Goal: Task Accomplishment & Management: Complete application form

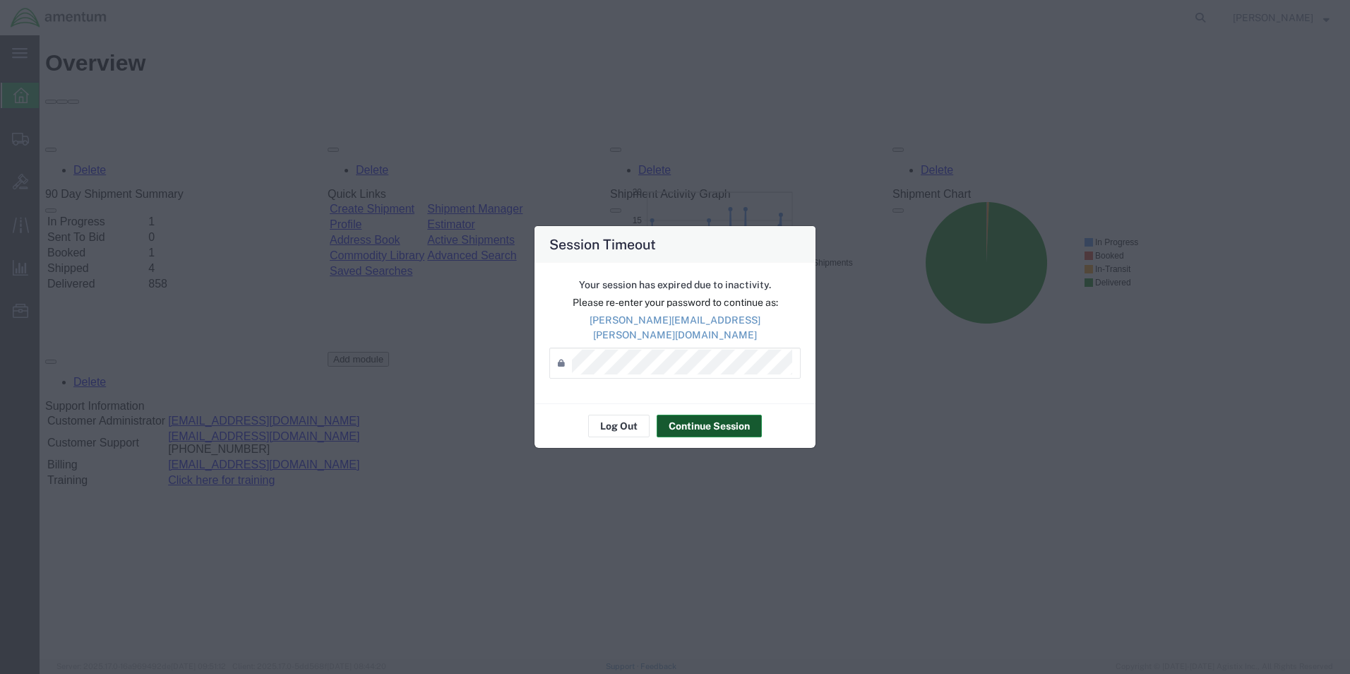
click at [708, 415] on button "Continue Session" at bounding box center [709, 426] width 105 height 23
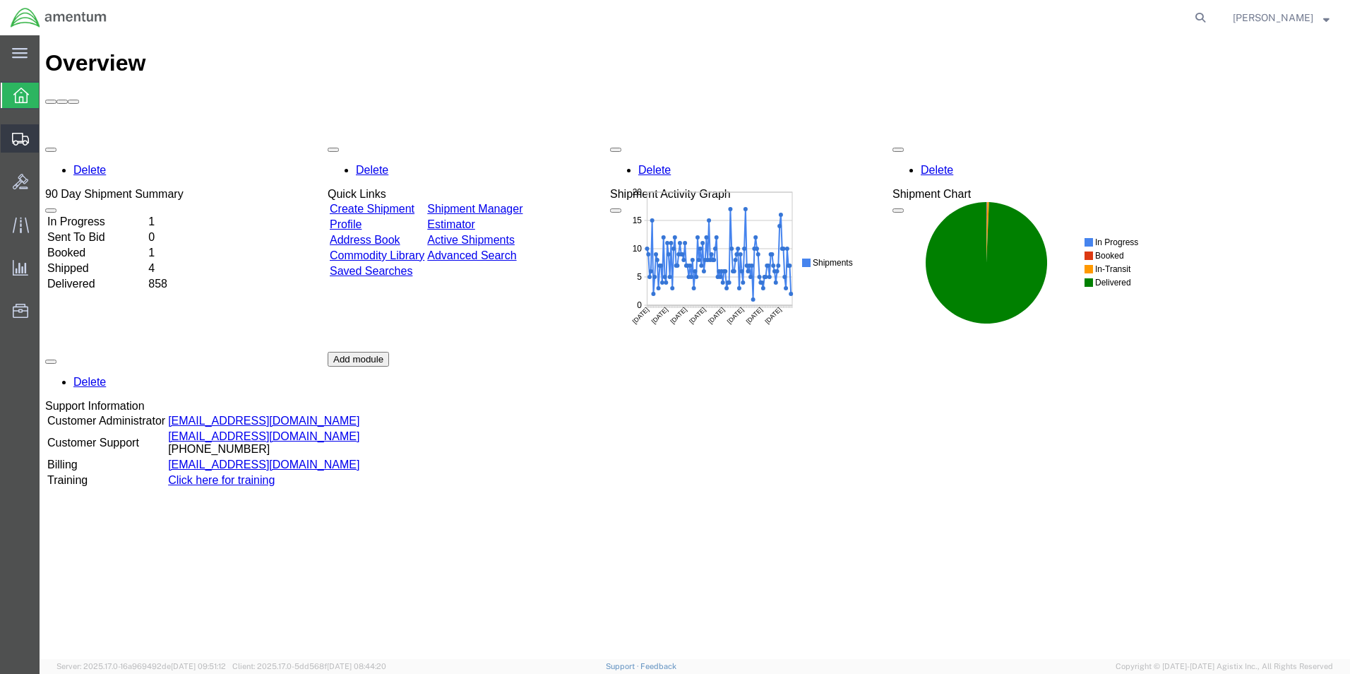
click at [0, 0] on span "Create Shipment" at bounding box center [0, 0] width 0 height 0
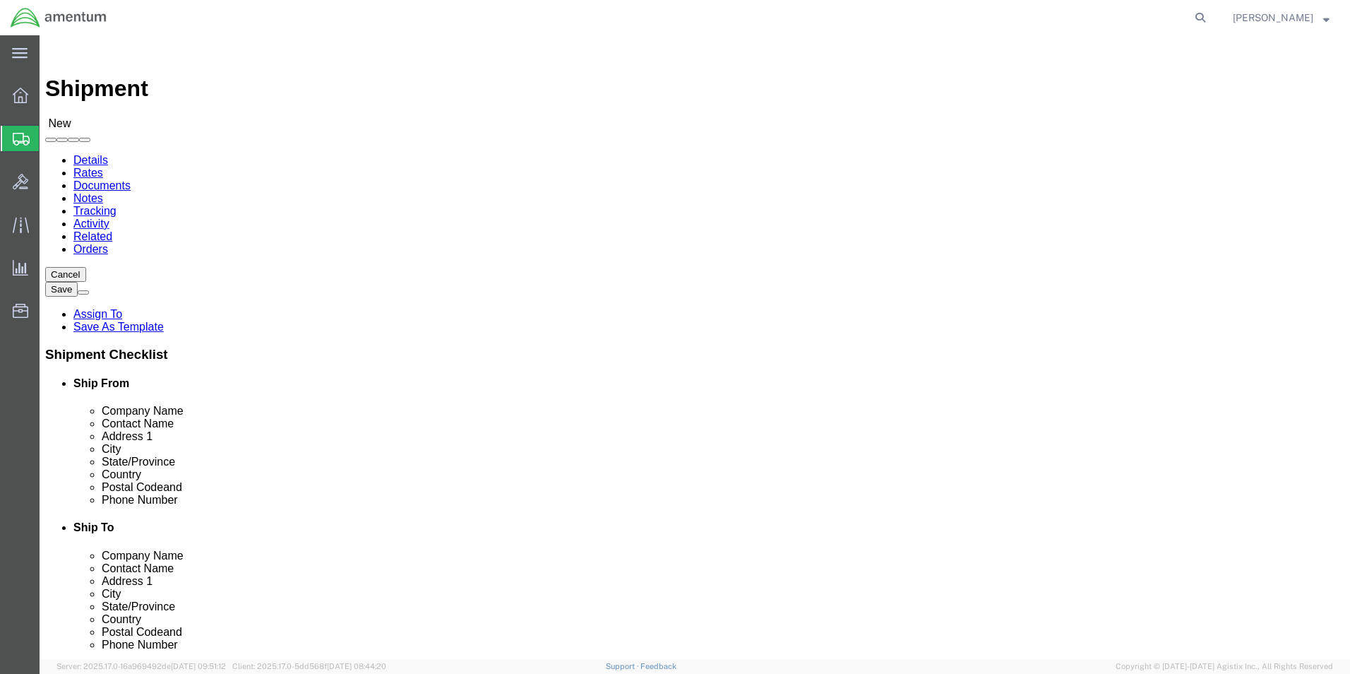
scroll to position [282, 0]
type input "cbp"
select select "49945"
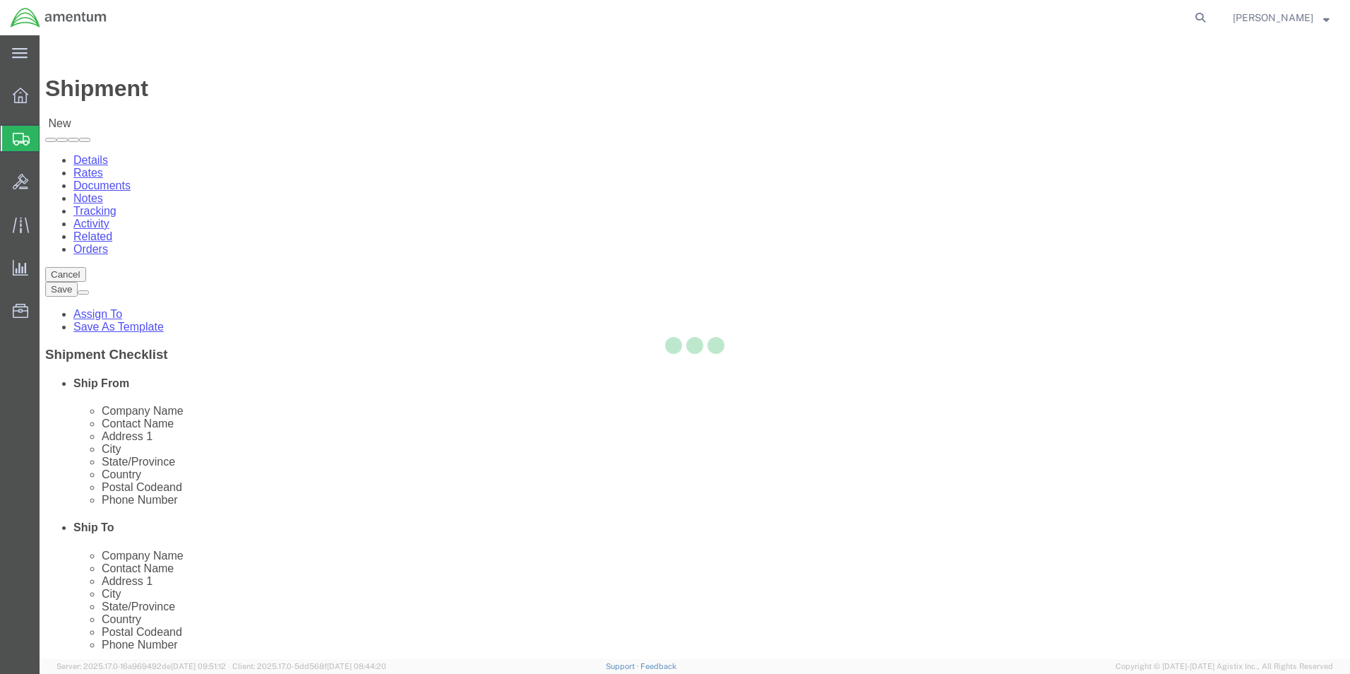
select select "[GEOGRAPHIC_DATA]"
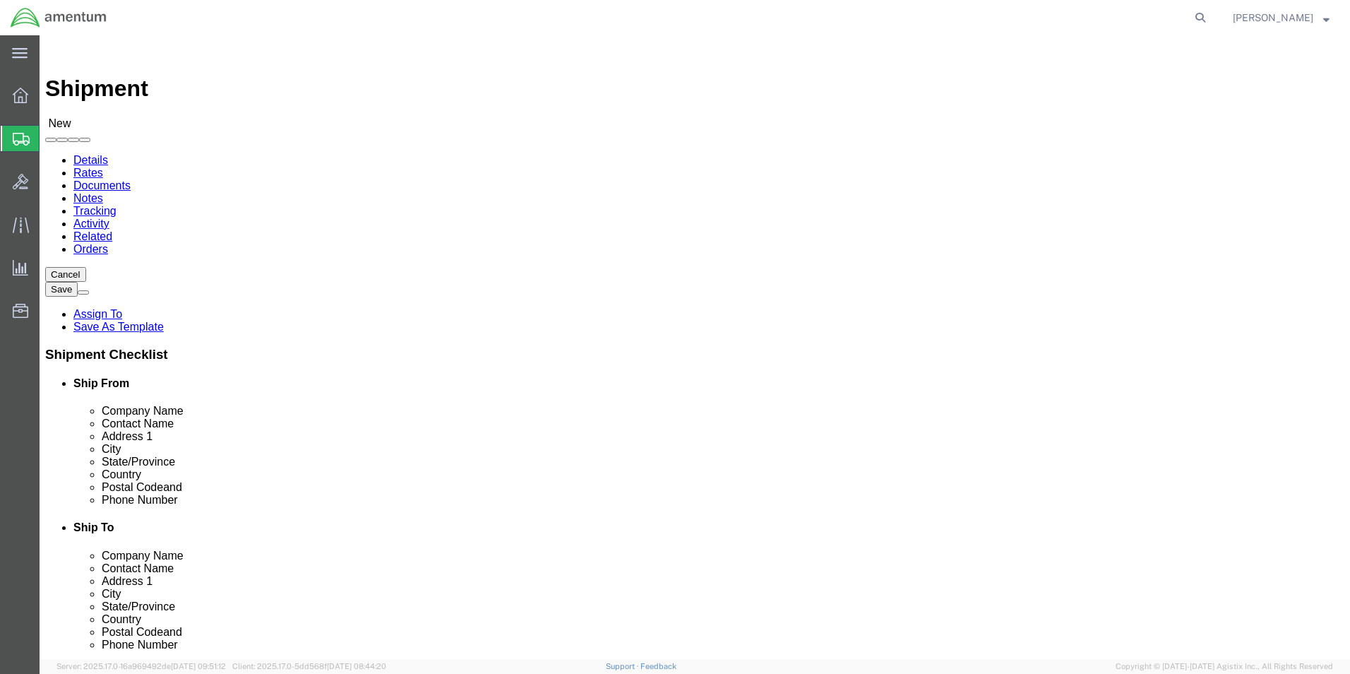
type input "cbp"
select select "49831"
select select "[GEOGRAPHIC_DATA]"
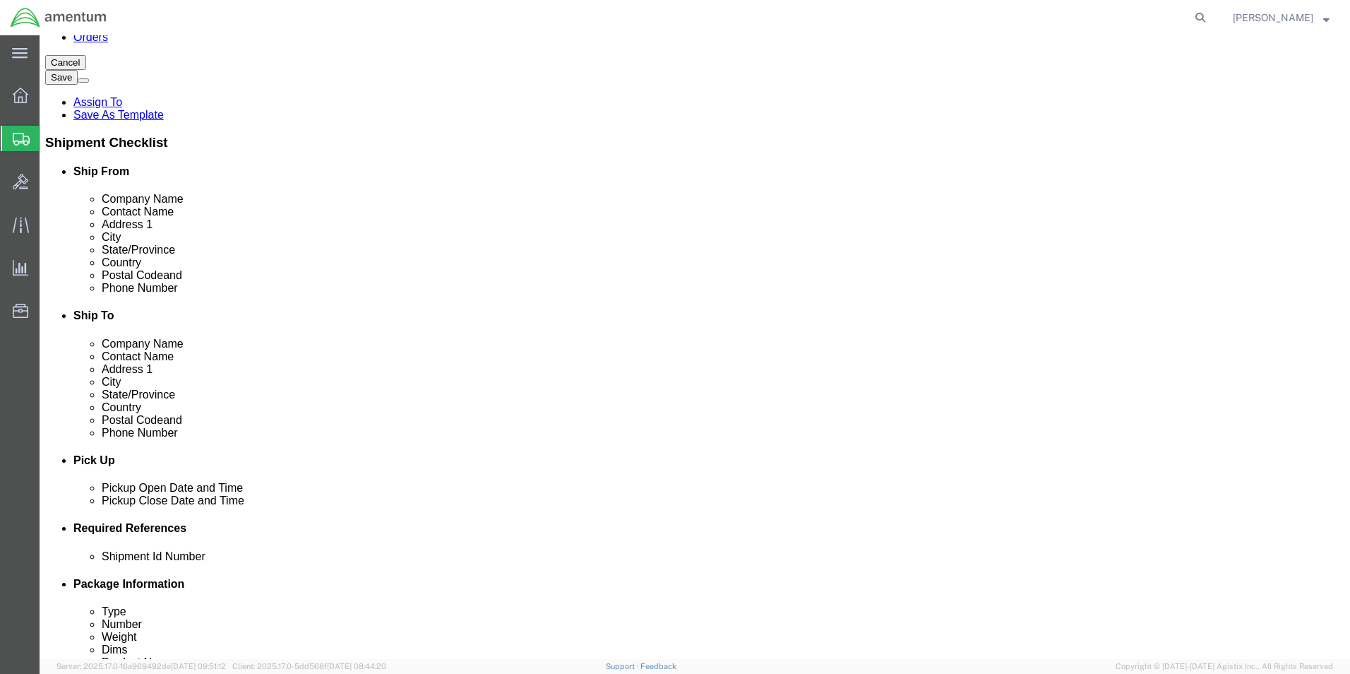
scroll to position [424, 0]
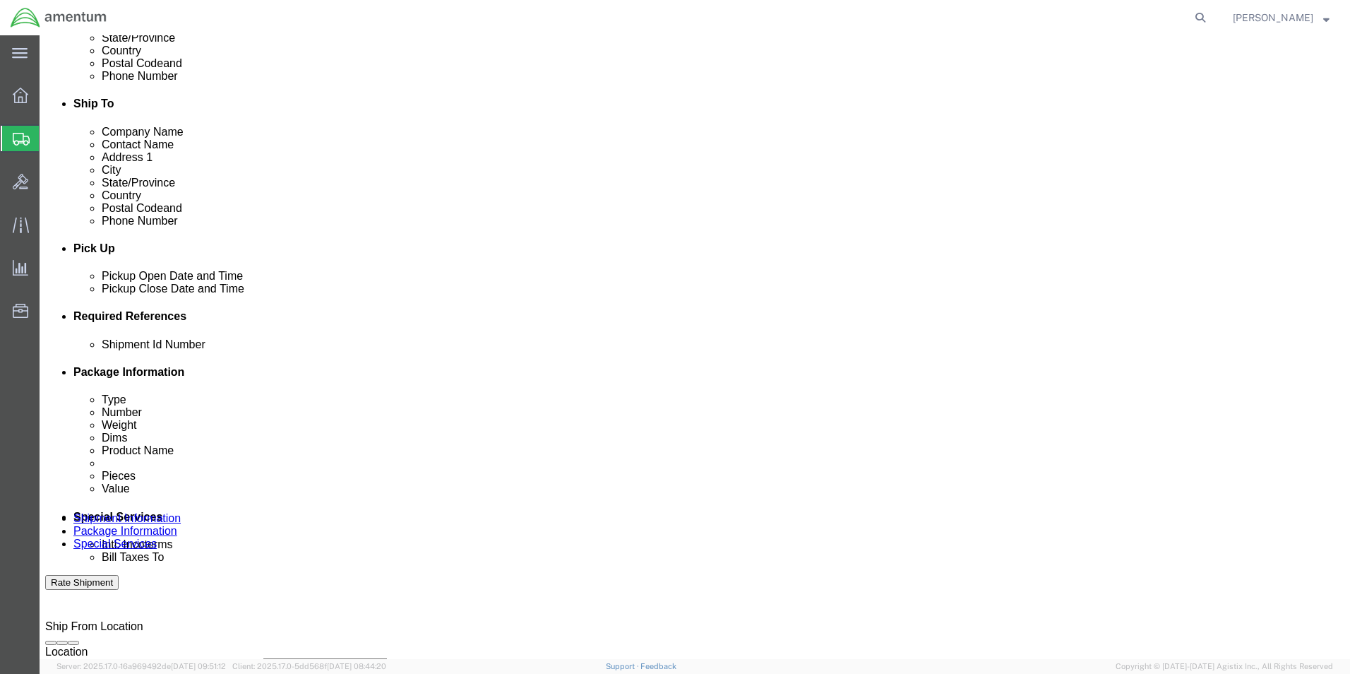
click div "[DATE] 5:00 PM"
click button "Apply"
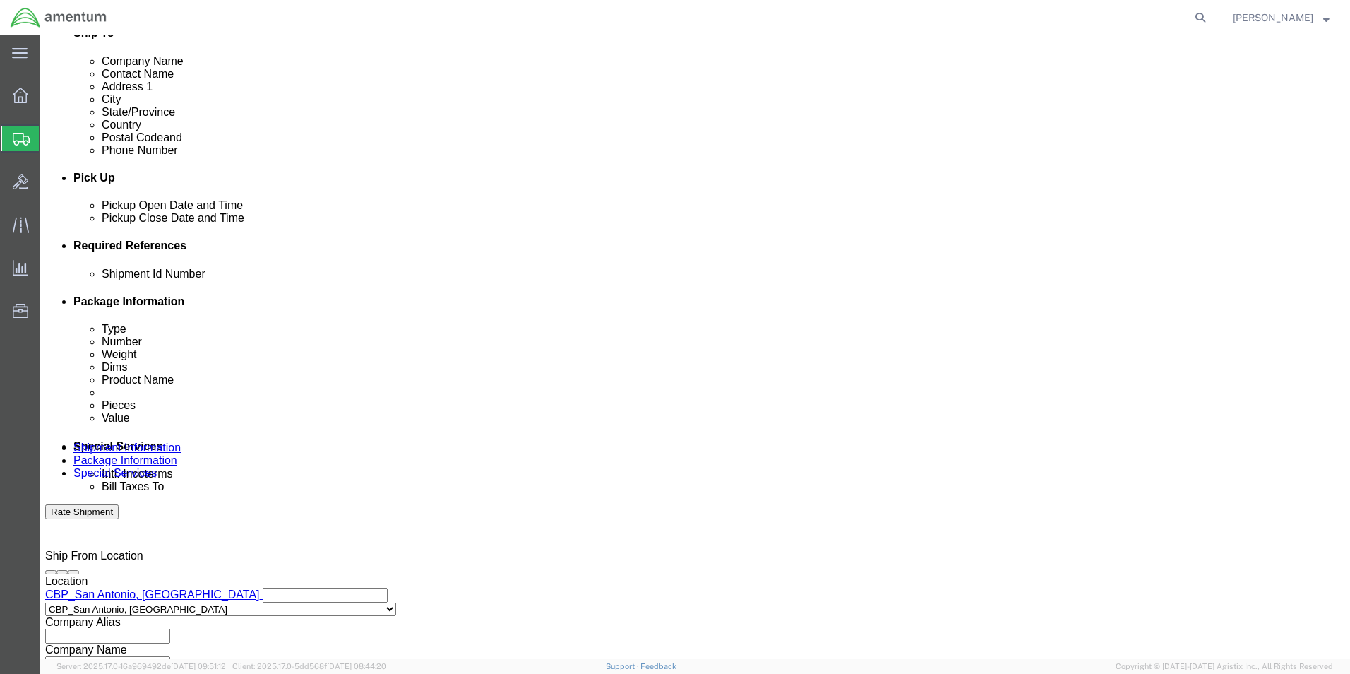
click button "Add reference"
click input "text"
type input "Shipment 94780"
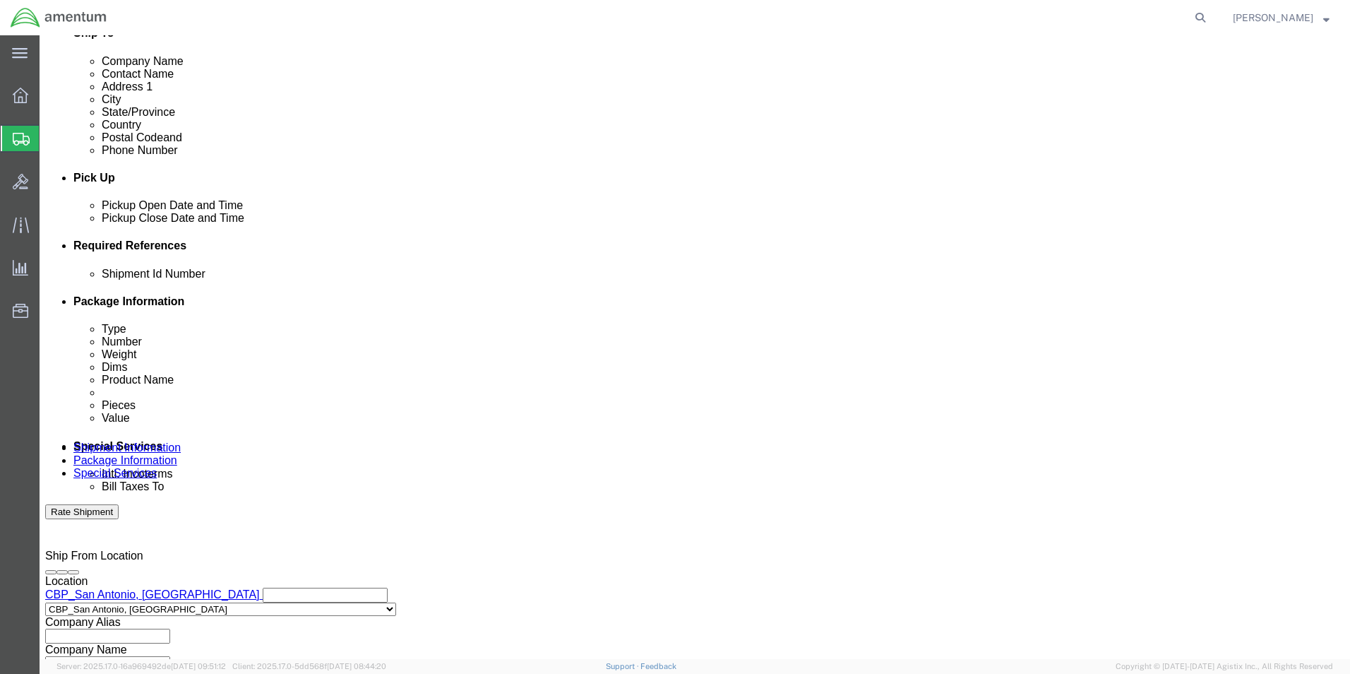
click div "Select Account Type Activity ID Airline Appointment Number ASN Batch Request # …"
click select "Select Account Type Activity ID Airline Appointment Number ASN Batch Request # …"
select select "CUSTREF"
click select "Select Account Type Activity ID Airline Appointment Number ASN Batch Request # …"
click input "text"
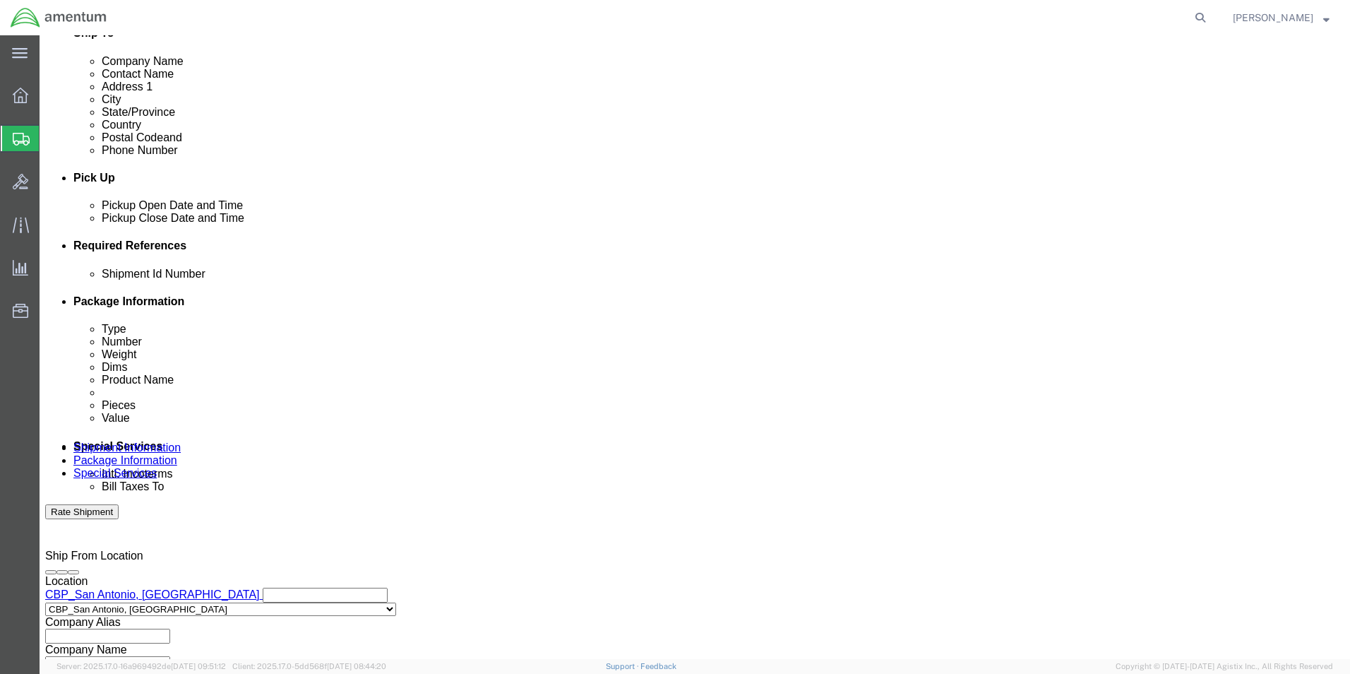
type input "Shipment 94780"
click select "Select Account Type Activity ID Airline Appointment Number ASN Batch Request # …"
select select "DEPT"
click select "Select Account Type Activity ID Airline Appointment Number ASN Batch Request # …"
drag, startPoint x: 569, startPoint y: 377, endPoint x: 557, endPoint y: 379, distance: 12.8
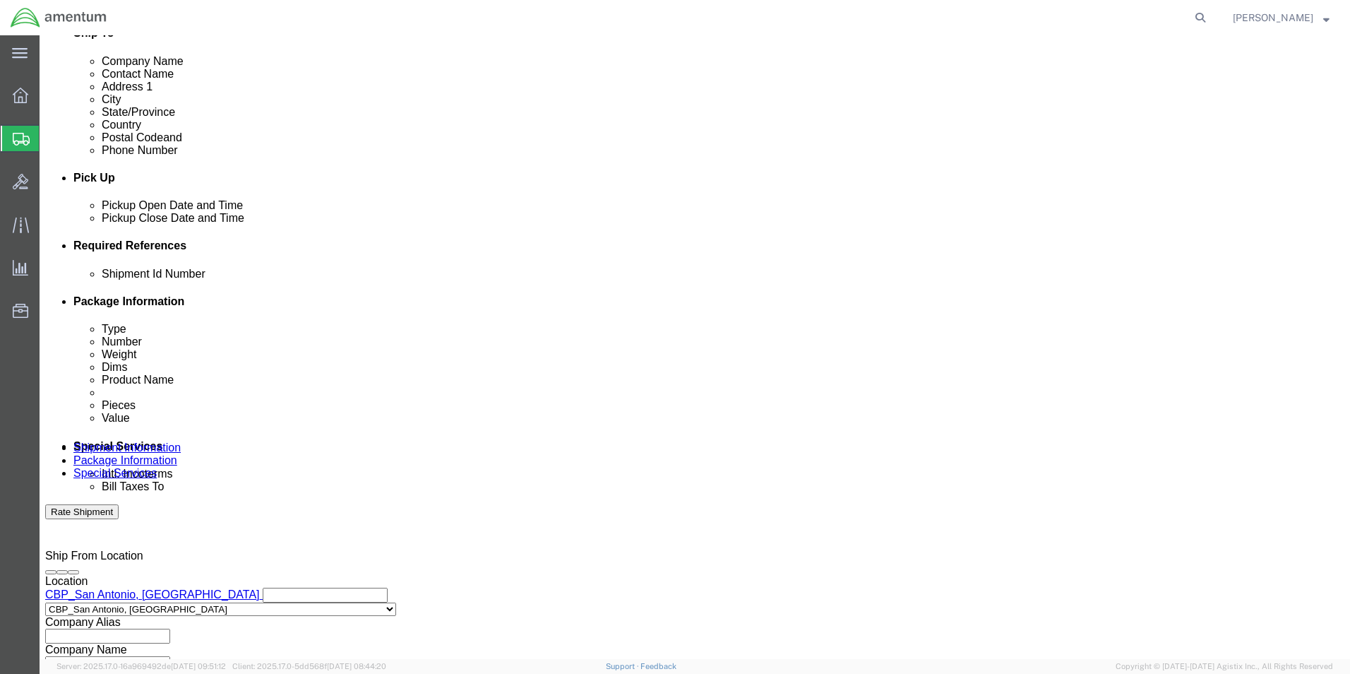
click input "text"
type input "CBP"
click select "Select Account Type Activity ID Airline Appointment Number ASN Batch Request # …"
select select "PROJNUM"
click select "Select Account Type Activity ID Airline Appointment Number ASN Batch Request # …"
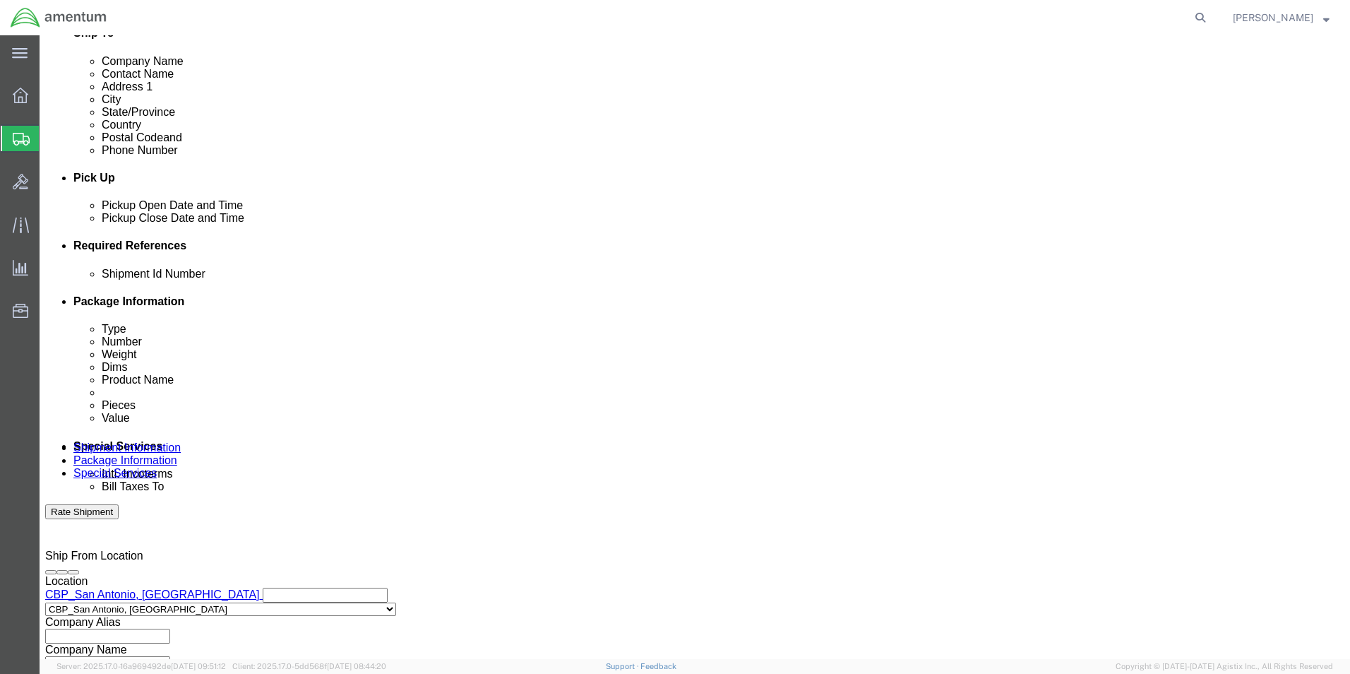
click input "text"
type input "6118.03.03.2219.000.WST.0000"
click select "Select Air Less than Truckload Multi-Leg Ocean Freight Rail Small Parcel Truckl…"
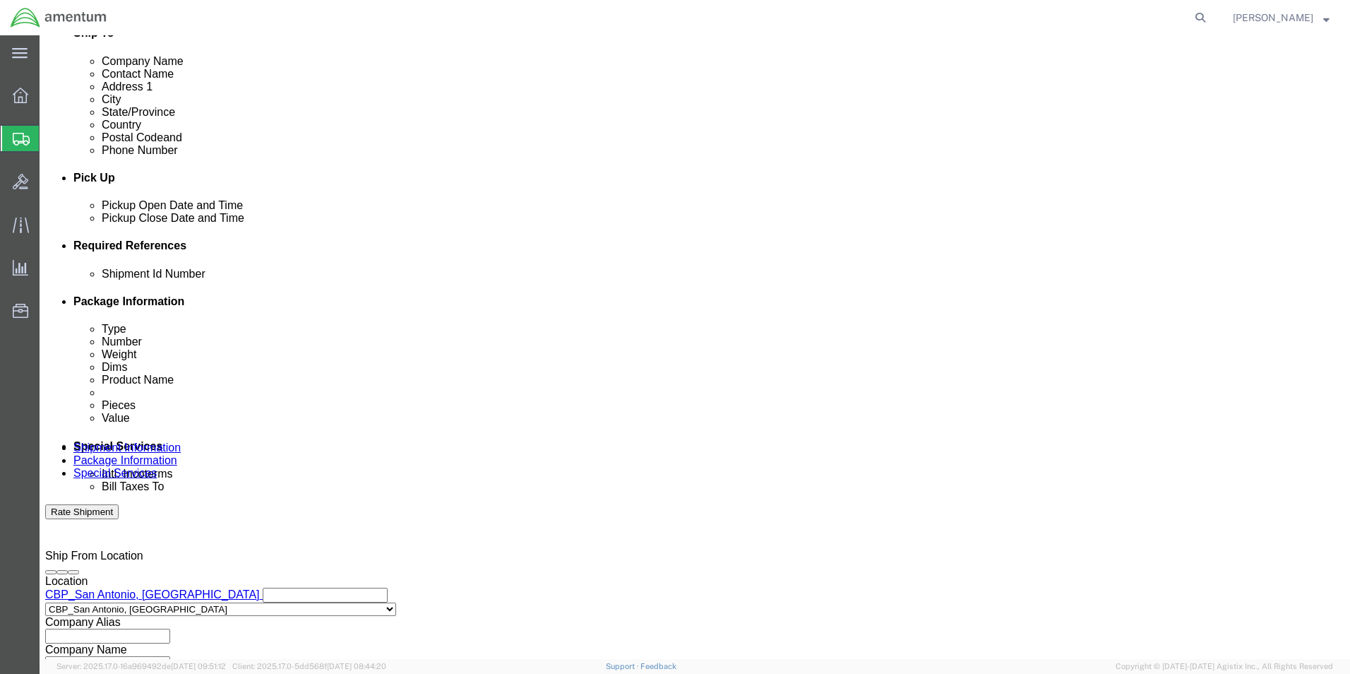
select select "SMAL"
click select "Select Air Less than Truckload Multi-Leg Ocean Freight Rail Small Parcel Truckl…"
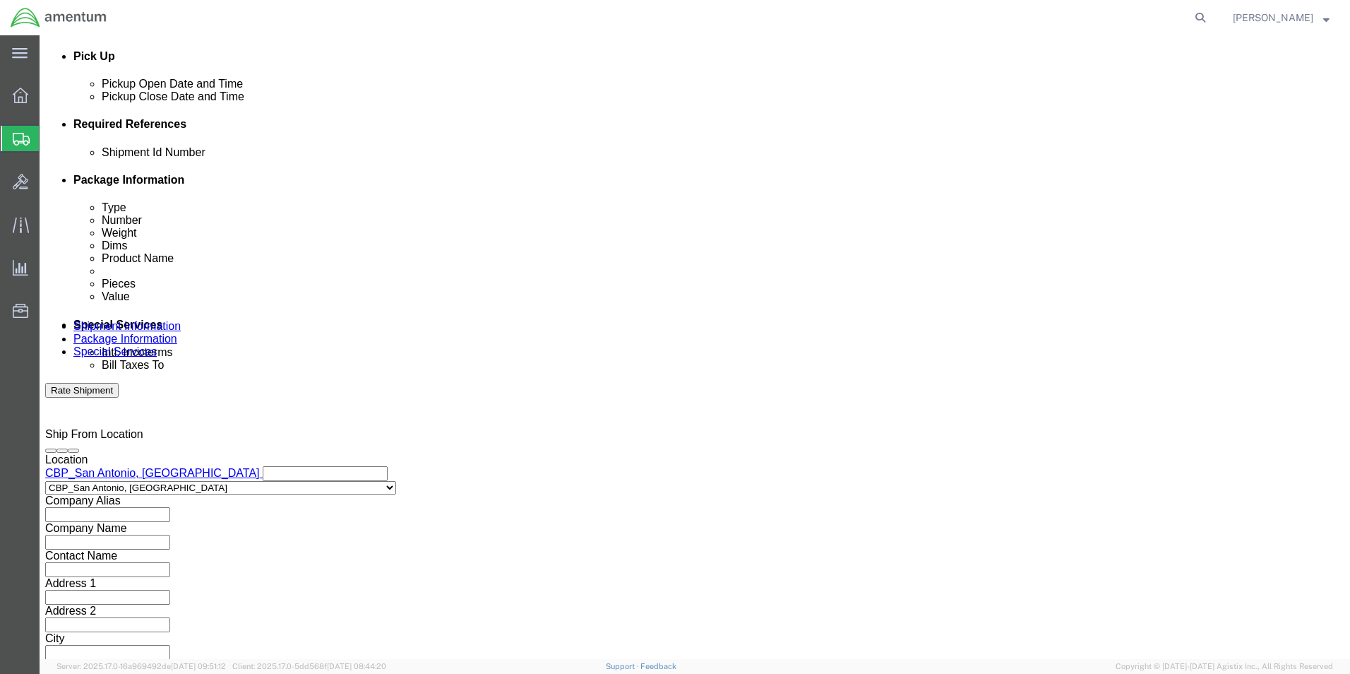
click button "Continue"
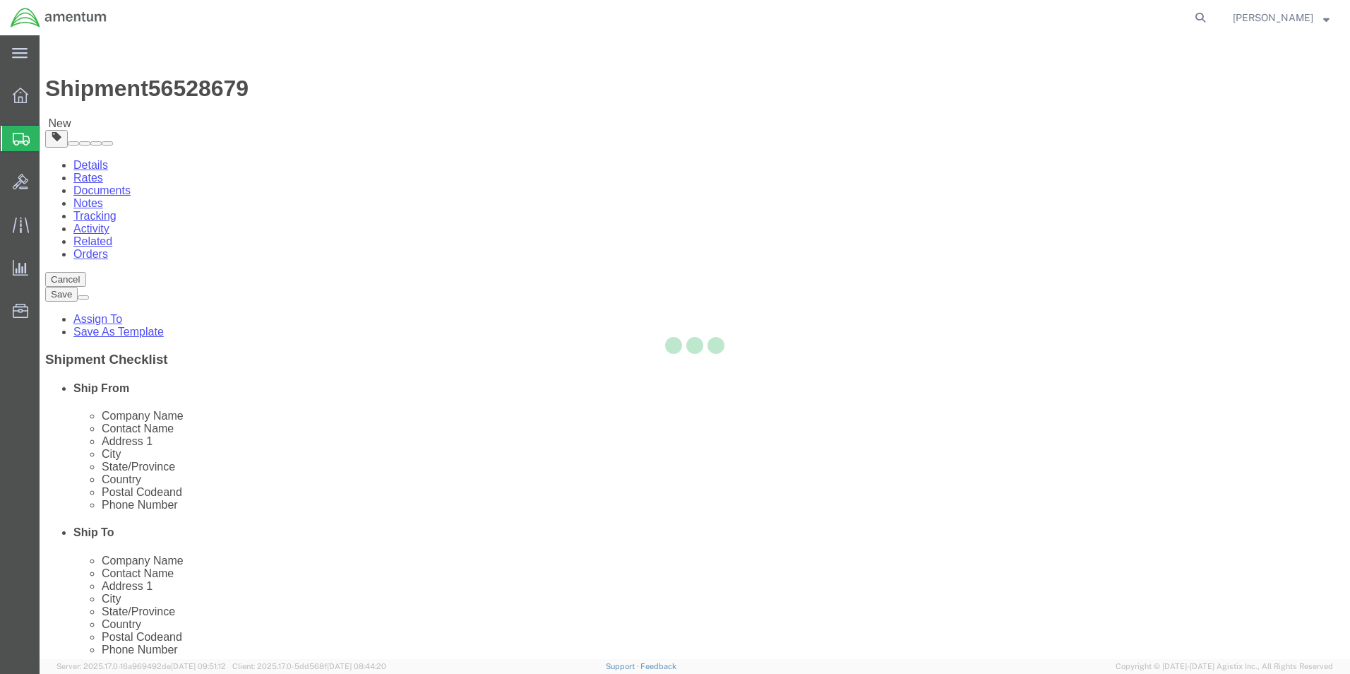
select select "YRPK"
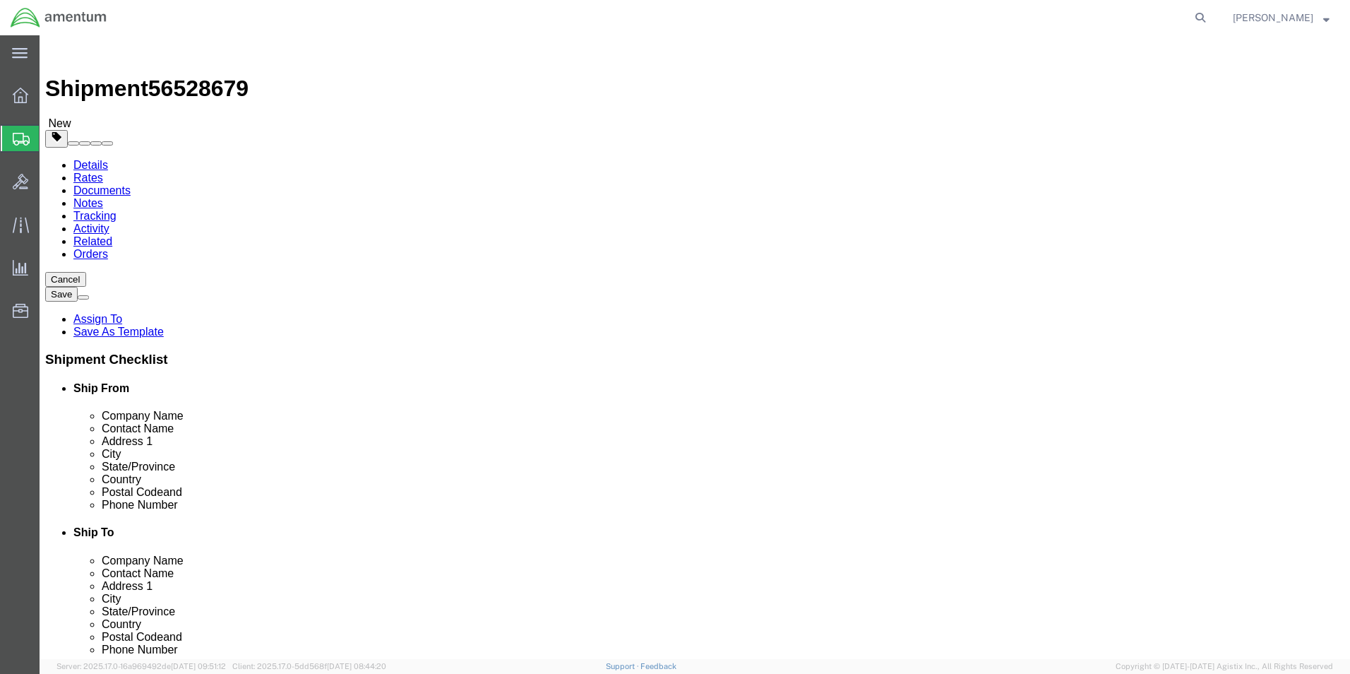
click input "text"
click input "152"
type input "12"
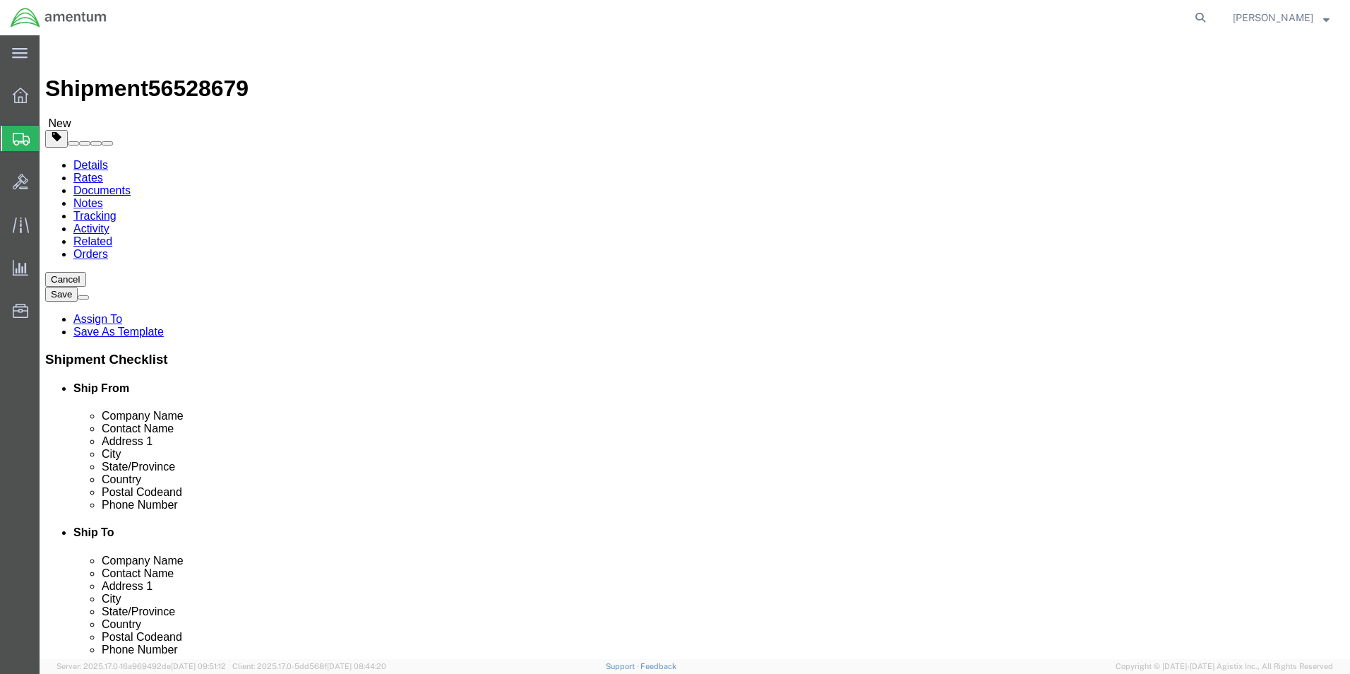
drag, startPoint x: 220, startPoint y: 331, endPoint x: 184, endPoint y: 324, distance: 37.4
click div "0.00 Select kgs lbs"
type input "5.0"
click span
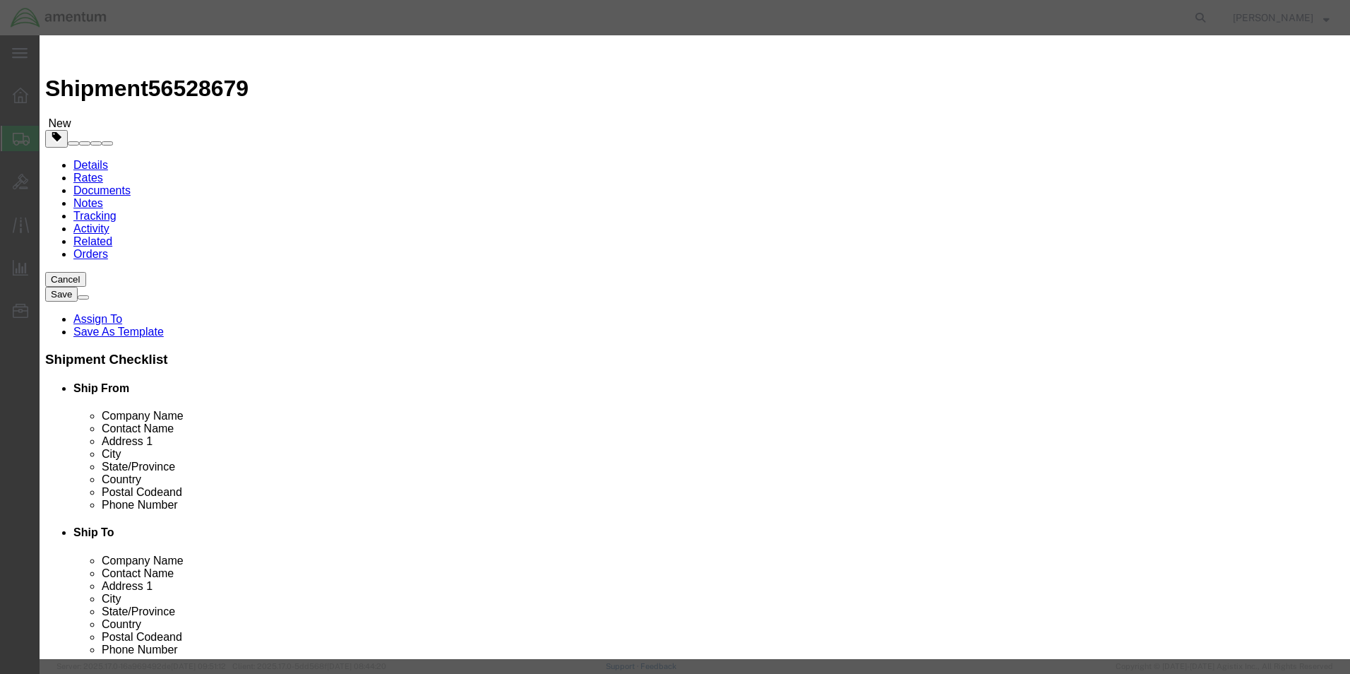
click input "text"
type input "SCISSOR LINKS 350A37-1126-02 SD1639 & SD2436"
drag, startPoint x: 482, startPoint y: 133, endPoint x: 427, endPoint y: 134, distance: 55.1
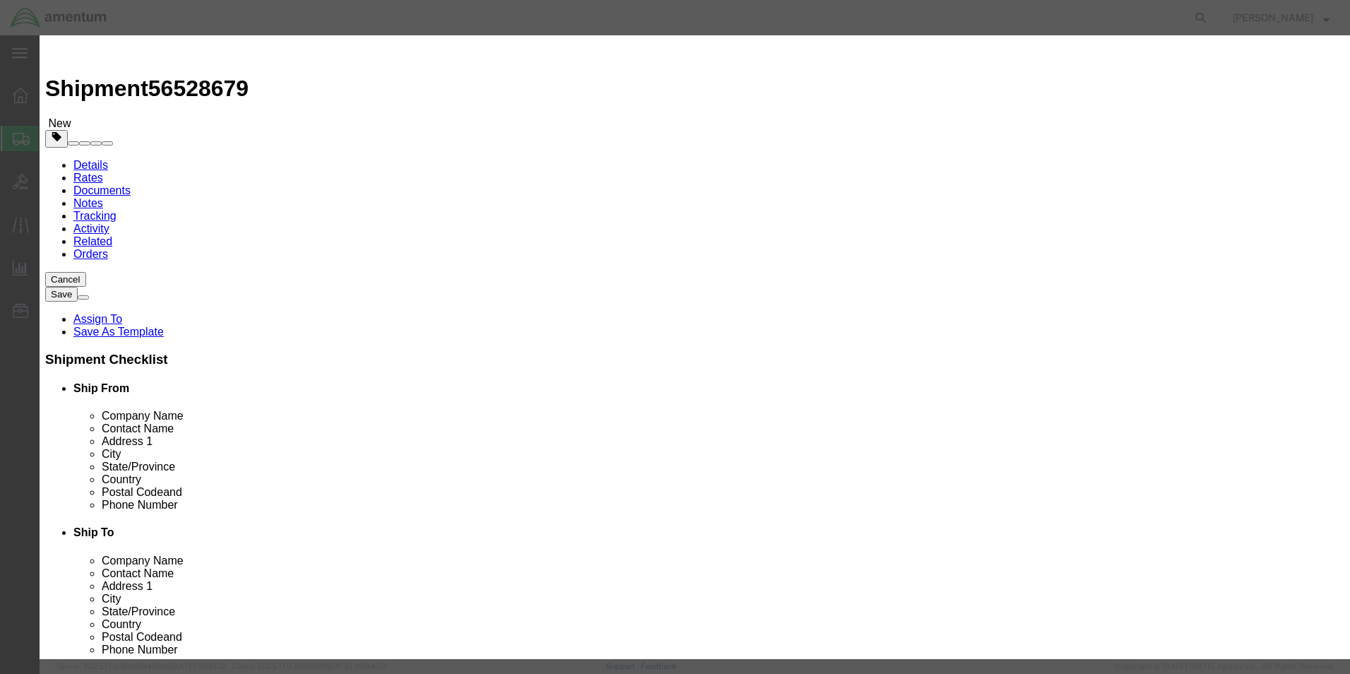
click input "0"
drag, startPoint x: 427, startPoint y: 134, endPoint x: 414, endPoint y: 131, distance: 13.0
click input "0"
type input "2"
click input "text"
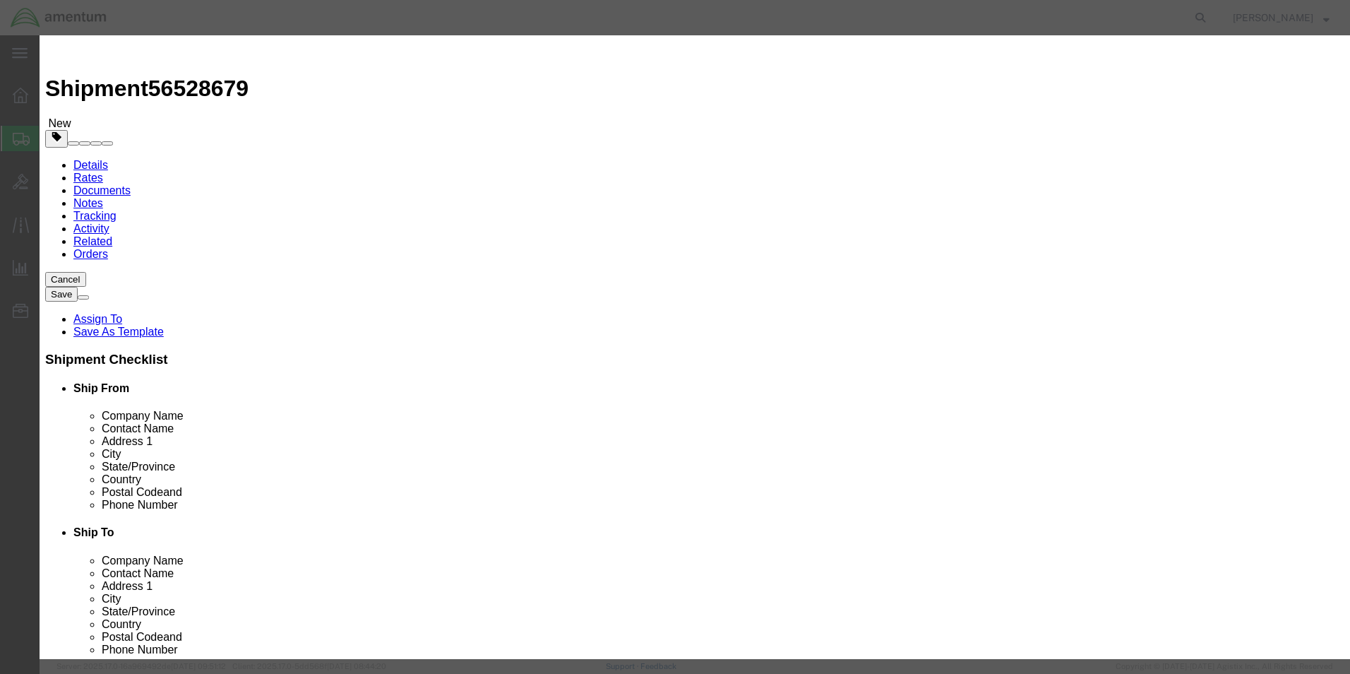
click input "150.00"
type input "1500.00"
click button "Save & Close"
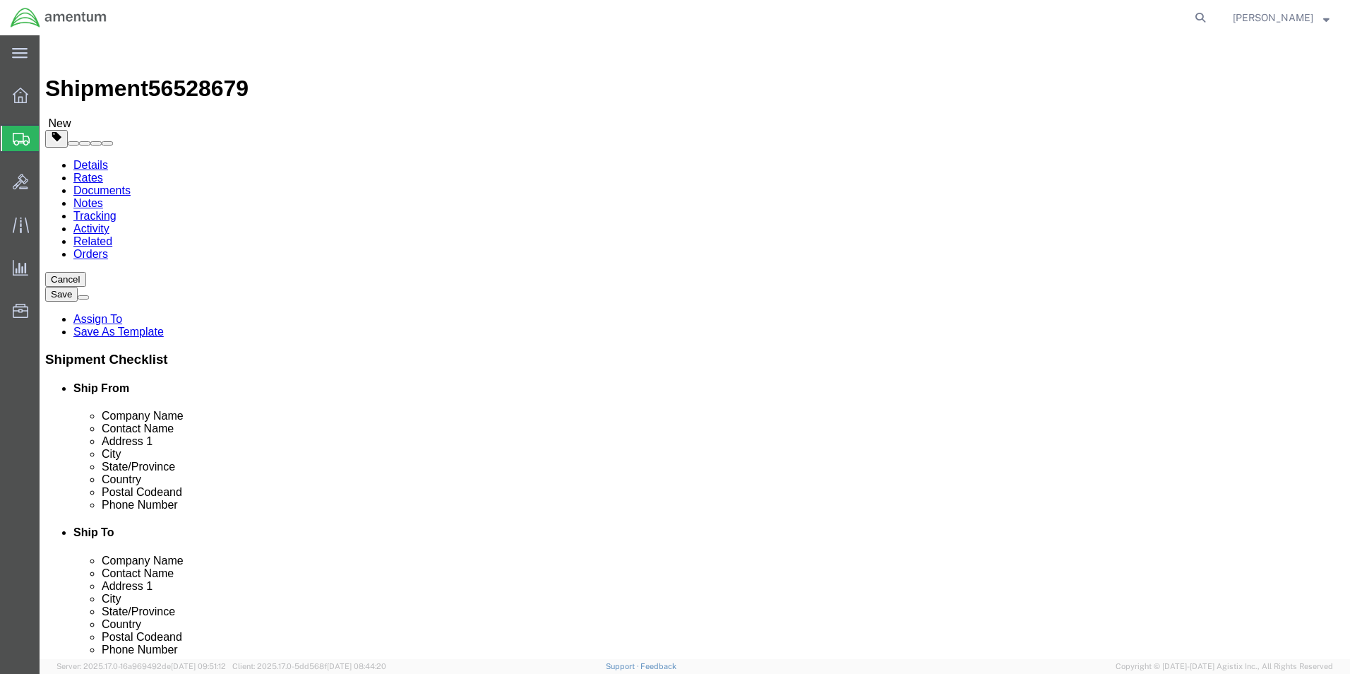
click div "Package Content # 1 x Package Type Select Bale(s) Basket(s) Bolt(s) Bottle(s) B…"
drag, startPoint x: 768, startPoint y: 204, endPoint x: 282, endPoint y: 214, distance: 485.3
click div "Package Content # 1 x Package Type Select Bale(s) Basket(s) Bolt(s) Bottle(s) B…"
click link "Add Content"
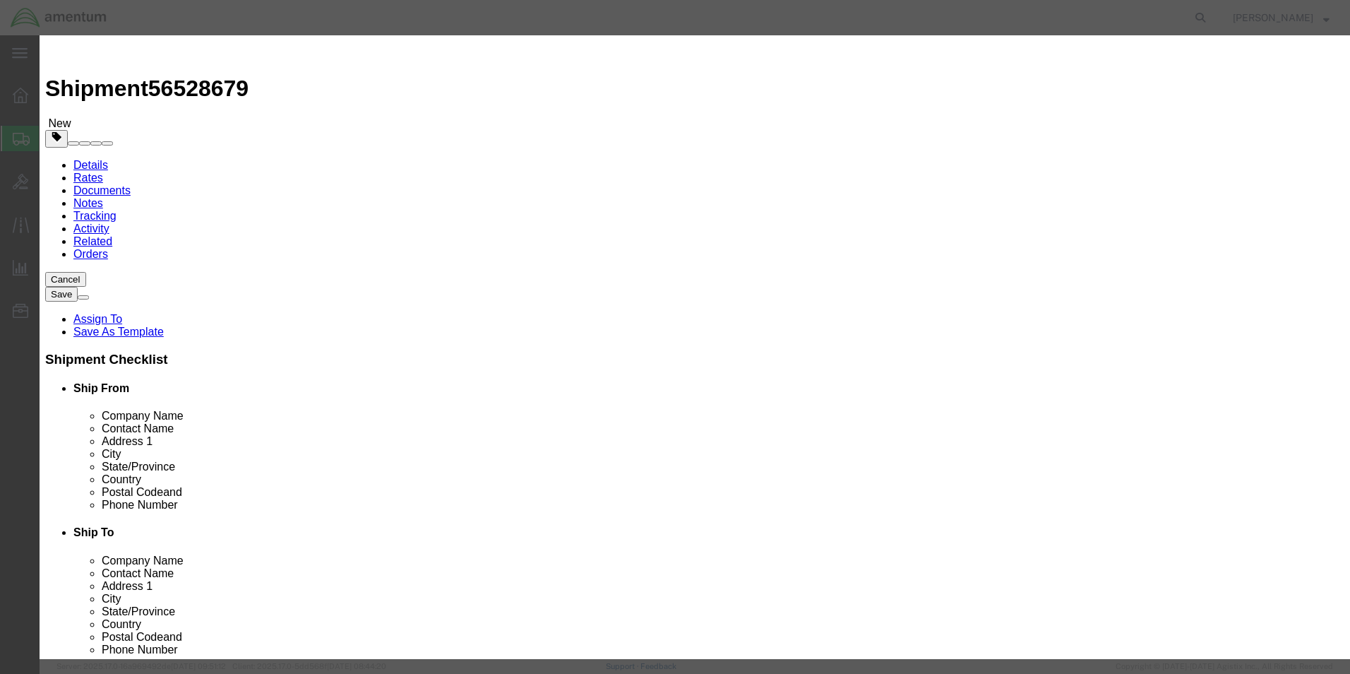
click input "text"
type input "SCISSOR LINK 350A37-1126-03 SN SD6775"
drag, startPoint x: 442, startPoint y: 129, endPoint x: 398, endPoint y: 131, distance: 44.5
click div "Pieces 0 Select Bag Barrels 100Board Feet Bottle Box Blister Pack Carats Can Ca…"
type input "2"
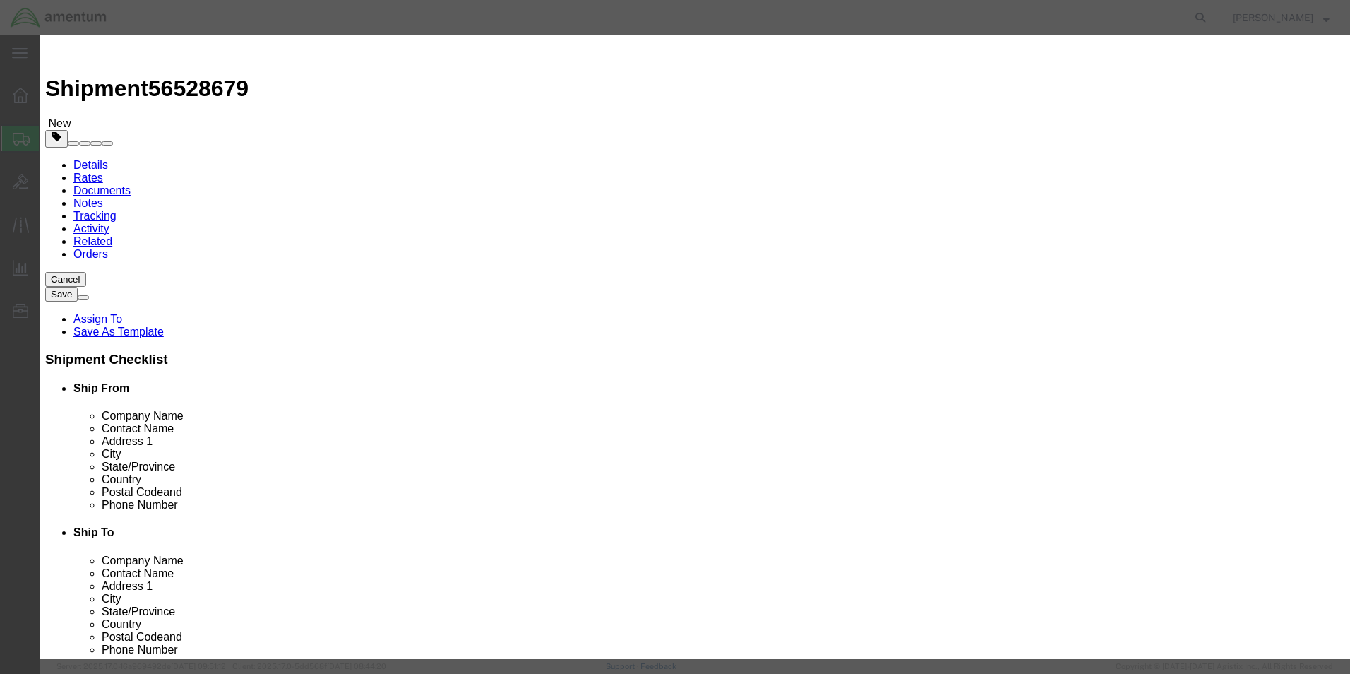
type input "1.0"
click input "text"
type input "1500.00"
click label "GL Reference"
click button "Save & Close"
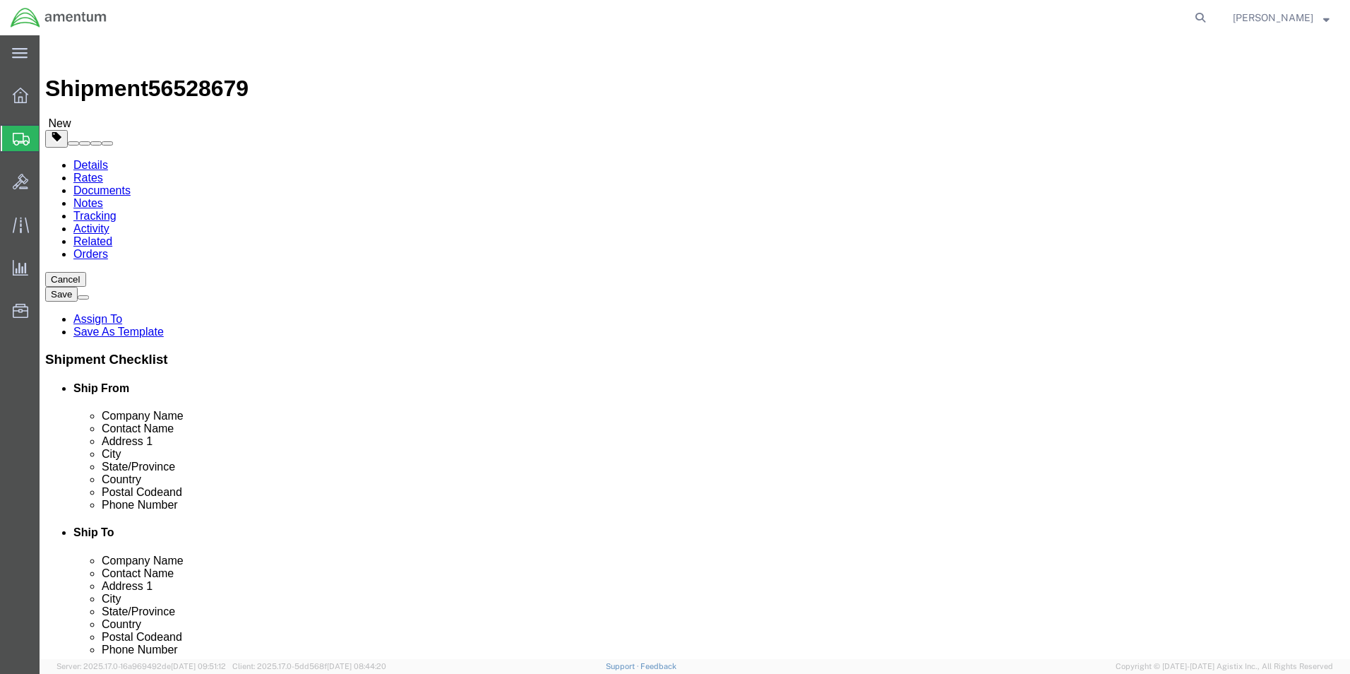
click button "Rate Shipment"
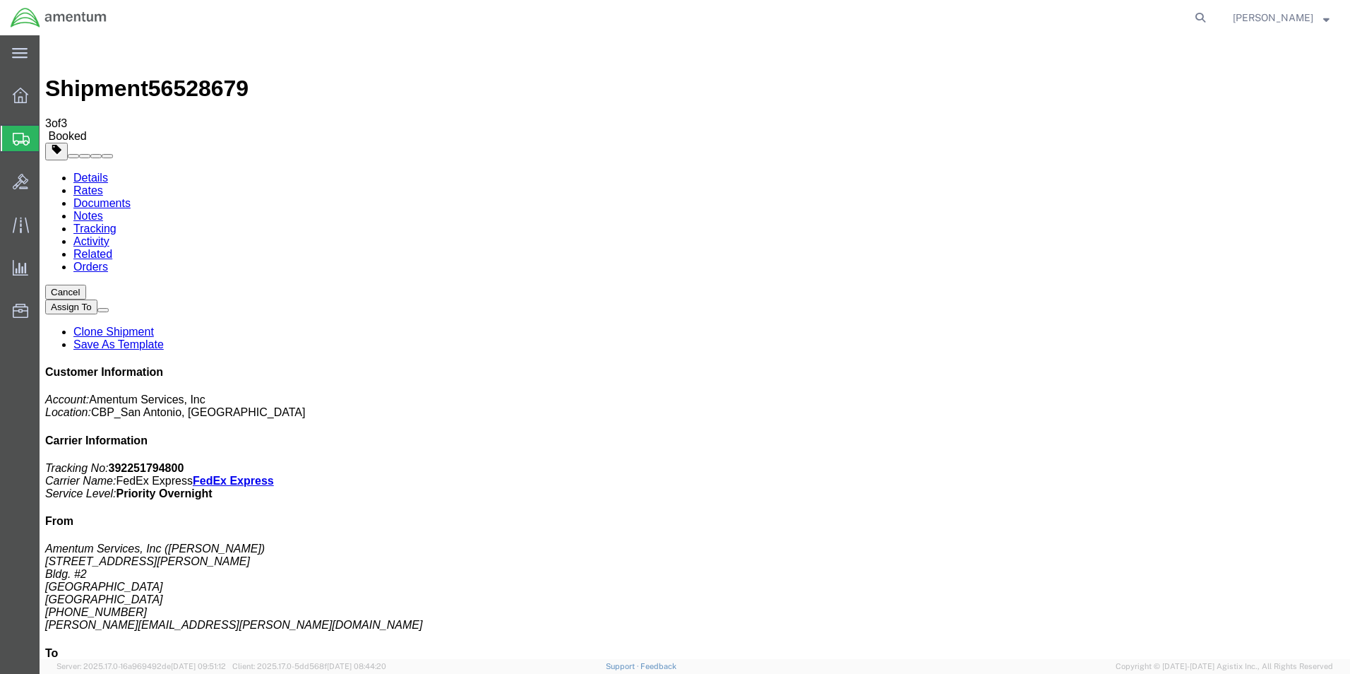
drag, startPoint x: 97, startPoint y: 90, endPoint x: 117, endPoint y: 121, distance: 37.2
click at [97, 172] on link "Details" at bounding box center [90, 178] width 35 height 12
click link "Schedule pickup request"
